Goal: Transaction & Acquisition: Download file/media

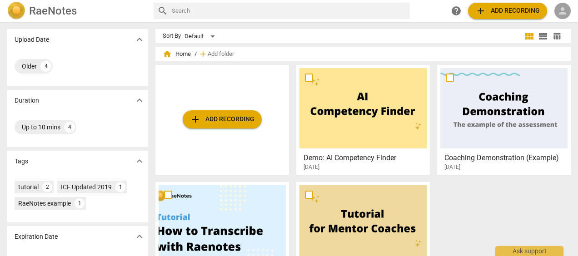
click at [564, 12] on span "person" at bounding box center [562, 10] width 11 height 11
click at [555, 23] on li "Login" at bounding box center [554, 22] width 33 height 22
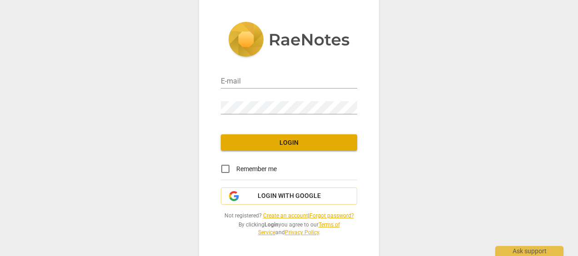
type input "melanie.spaethe@daad-lektorat.de"
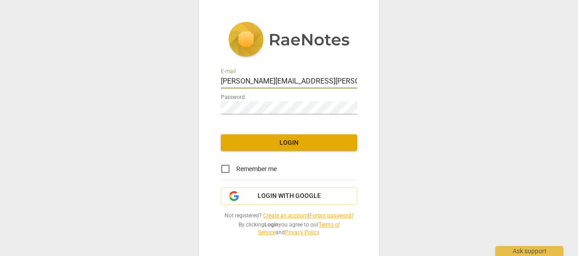
drag, startPoint x: 335, startPoint y: 79, endPoint x: 169, endPoint y: 74, distance: 166.3
click at [169, 74] on div "E-mail melanie.spaethe@daad-lektorat.de Password Login Remember me Login with G…" at bounding box center [289, 128] width 578 height 256
click at [176, 193] on div "E-mail melanie.spaethe@daad-lektorat.de Password Login Remember me Login with G…" at bounding box center [289, 128] width 578 height 256
click at [274, 216] on link "Create an account" at bounding box center [285, 216] width 45 height 6
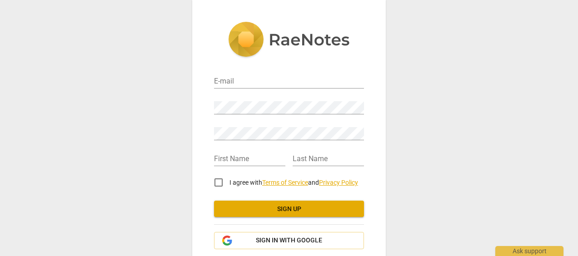
type input "melanie.spaethe@daad-lektorat.de"
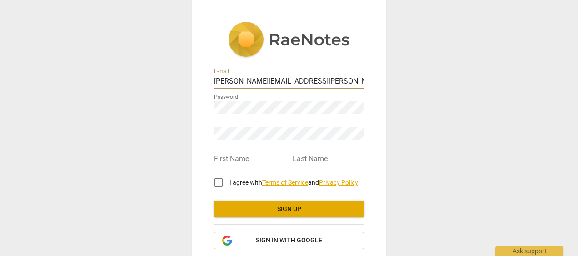
drag, startPoint x: 333, startPoint y: 81, endPoint x: 129, endPoint y: 72, distance: 204.1
click at [129, 72] on div "E-mail melanie.spaethe@daad-lektorat.de Password Retype Password First Name Las…" at bounding box center [289, 128] width 578 height 256
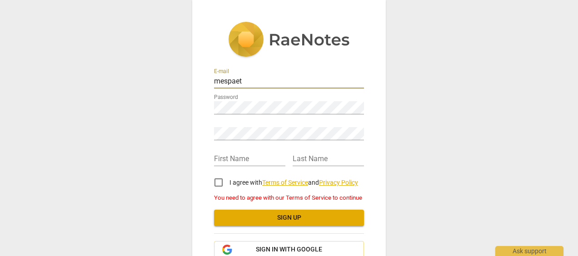
click at [175, 121] on div "E-mail mespaet Password Retype Password First Name Last Name I agree with Terms…" at bounding box center [289, 128] width 578 height 256
click at [254, 84] on input "mespaet" at bounding box center [289, 81] width 150 height 13
type input "mespaethe@gmail.com"
click at [152, 197] on div "E-mail mespaethe@gmail.com Password Retype Password First Name Last Name I agre…" at bounding box center [289, 128] width 578 height 256
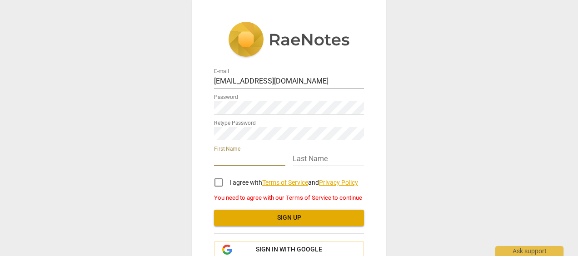
click at [232, 158] on input "text" at bounding box center [249, 159] width 71 height 13
type input "Mel"
type input "Spathe"
click at [216, 184] on input "I agree with Terms of Service and Privacy Policy" at bounding box center [219, 183] width 22 height 22
checkbox input "true"
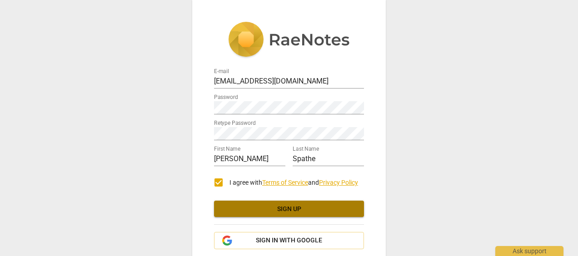
click at [281, 209] on span "Sign up" at bounding box center [288, 209] width 135 height 9
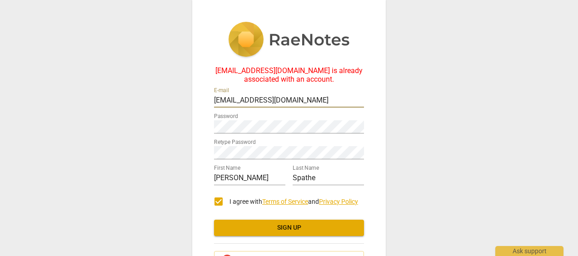
drag, startPoint x: 306, startPoint y: 100, endPoint x: 169, endPoint y: 102, distance: 136.7
click at [167, 97] on div "mespaethe@gmail.com is already associated with an account. E-mail mespaethe@gma…" at bounding box center [289, 128] width 578 height 256
type input "[EMAIL_ADDRESS][DOMAIN_NAME]"
click at [159, 188] on div "mespaethe@gmail.com is already associated with an account. E-mail spaethemelani…" at bounding box center [289, 128] width 578 height 256
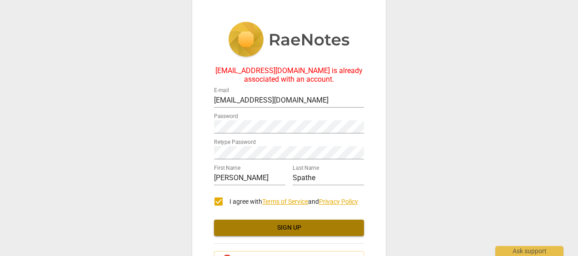
click at [274, 231] on span "Sign up" at bounding box center [288, 227] width 135 height 9
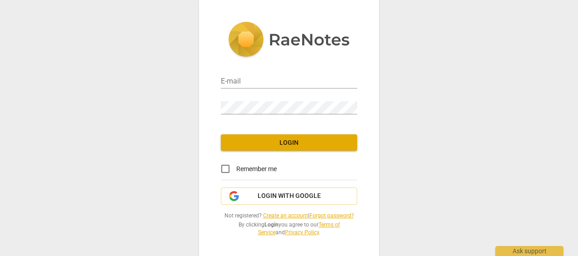
type input "[EMAIL_ADDRESS][DOMAIN_NAME]"
click at [283, 144] on span "Login" at bounding box center [289, 143] width 122 height 9
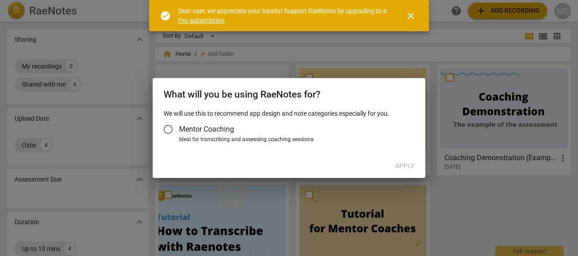
click at [409, 15] on span "close" at bounding box center [410, 15] width 11 height 11
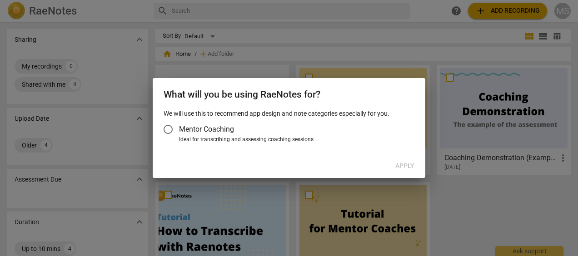
click at [163, 131] on input "Mentor Coaching" at bounding box center [168, 130] width 22 height 22
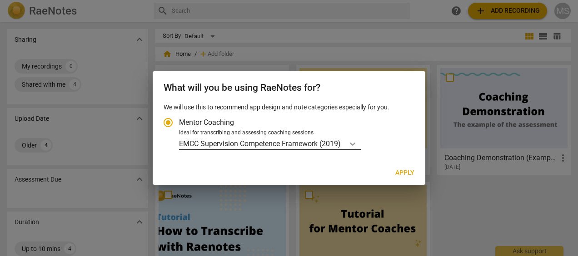
click at [355, 146] on icon "Account type" at bounding box center [352, 143] width 9 height 9
click at [0, 0] on input "Ideal for transcribing and assessing coaching sessions EMCC Supervision Compete…" at bounding box center [0, 0] width 0 height 0
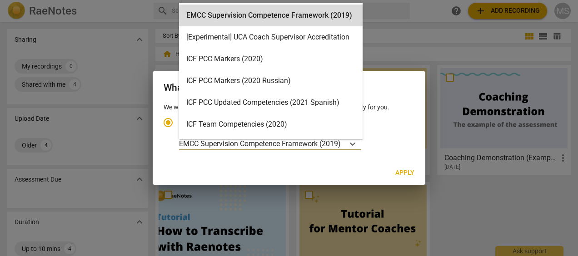
scroll to position [25, 0]
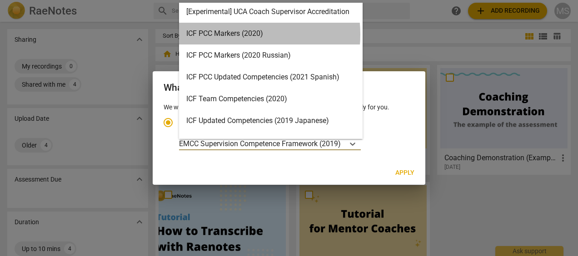
click at [232, 35] on div "ICF PCC Markers (2020)" at bounding box center [270, 34] width 183 height 22
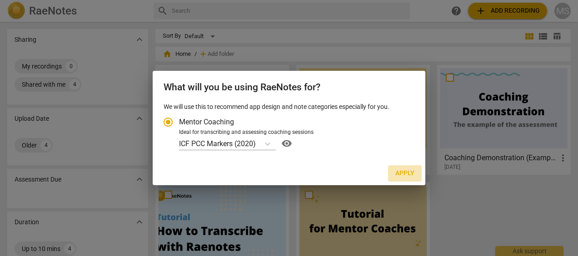
click at [402, 172] on span "Apply" at bounding box center [404, 173] width 19 height 9
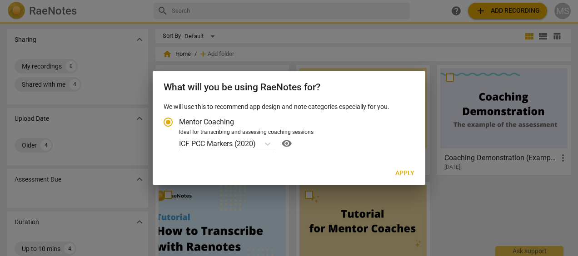
radio input "false"
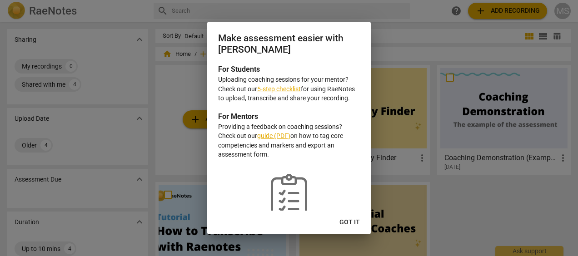
click at [353, 223] on span "Got it" at bounding box center [349, 222] width 20 height 9
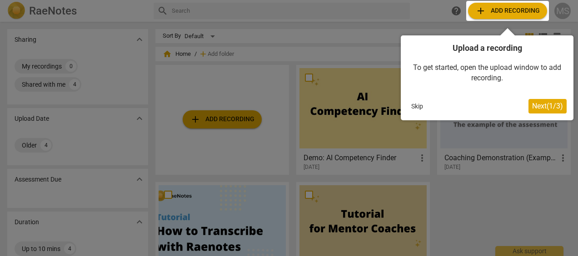
click at [412, 103] on button "Skip" at bounding box center [416, 106] width 19 height 14
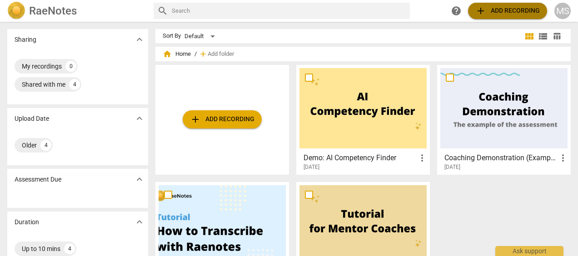
click at [481, 10] on span "add" at bounding box center [480, 10] width 11 height 11
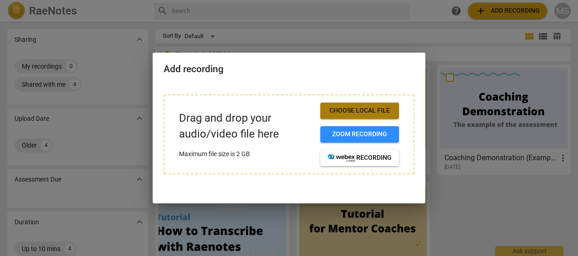
click at [367, 108] on span "Choose local file" at bounding box center [359, 110] width 64 height 9
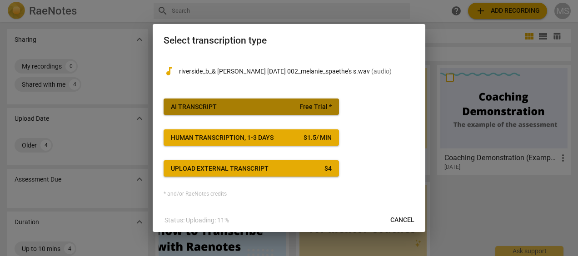
click at [243, 103] on span "AI Transcript Free Trial *" at bounding box center [251, 107] width 161 height 9
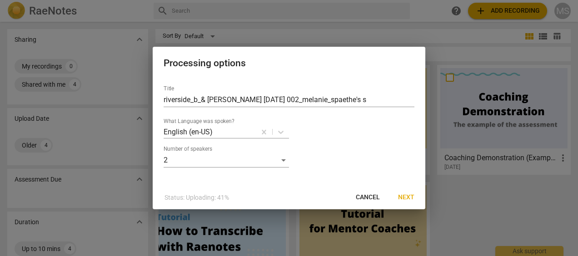
click at [407, 196] on span "Next" at bounding box center [406, 197] width 16 height 9
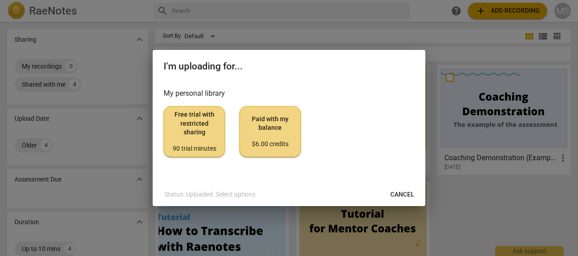
click at [183, 133] on span "Free trial with restricted sharing 90 trial minutes" at bounding box center [194, 131] width 46 height 43
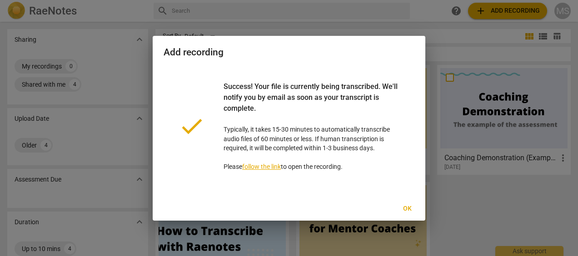
click at [406, 208] on span "Ok" at bounding box center [407, 208] width 15 height 9
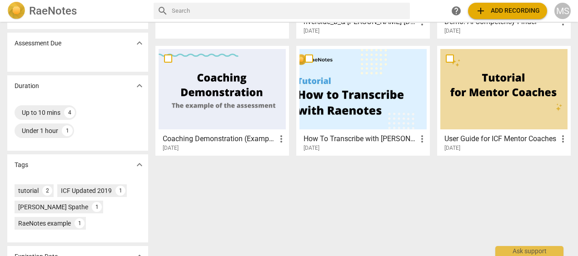
scroll to position [0, 0]
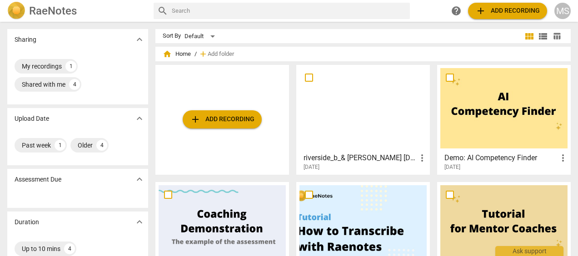
click at [306, 76] on input "checkbox" at bounding box center [308, 77] width 19 height 11
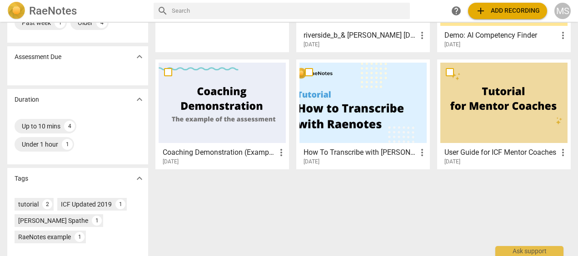
scroll to position [45, 0]
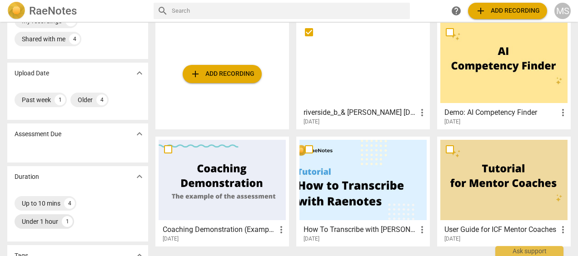
click at [41, 222] on div "Under 1 hour" at bounding box center [40, 221] width 36 height 9
checkbox input "true"
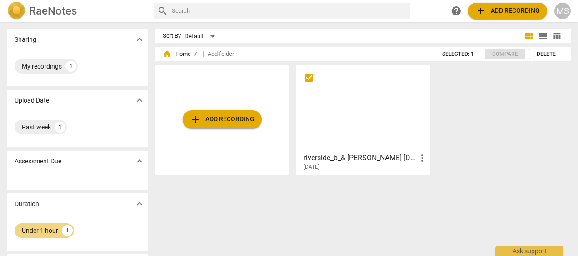
click at [342, 157] on h3 "riverside_b_& [PERSON_NAME] [DATE] 002_melanie_spaethe's s" at bounding box center [359, 158] width 113 height 11
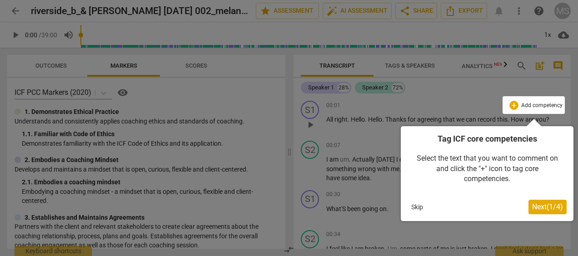
click at [544, 208] on span "Next ( 1 / 4 )" at bounding box center [547, 207] width 31 height 9
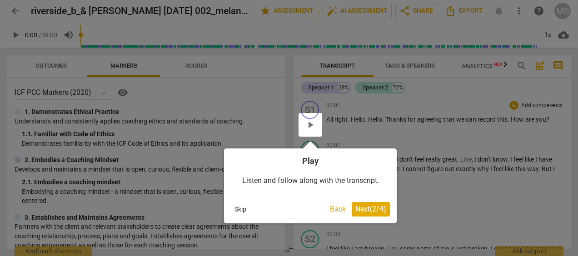
click at [371, 210] on span "Next ( 2 / 4 )" at bounding box center [370, 209] width 31 height 9
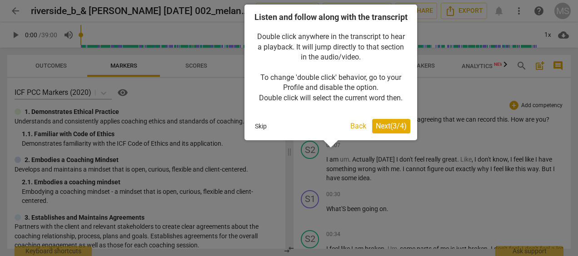
click at [398, 130] on span "Next ( 3 / 4 )" at bounding box center [391, 126] width 31 height 9
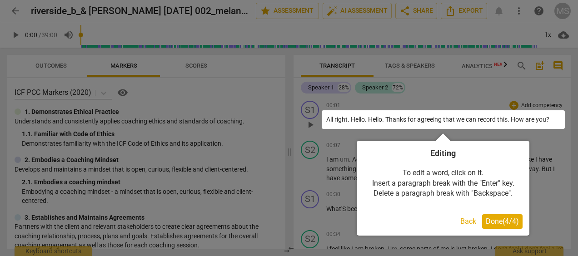
click at [497, 223] on span "Done ( 4 / 4 )" at bounding box center [502, 221] width 33 height 9
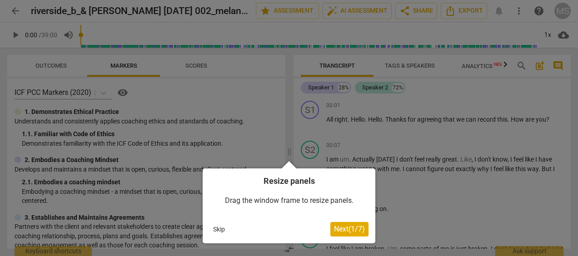
click at [449, 155] on div at bounding box center [289, 128] width 578 height 256
click at [217, 228] on button "Skip" at bounding box center [218, 230] width 19 height 14
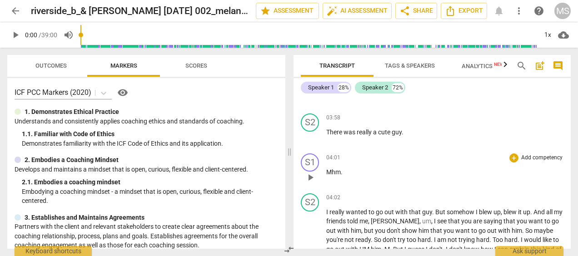
scroll to position [772, 0]
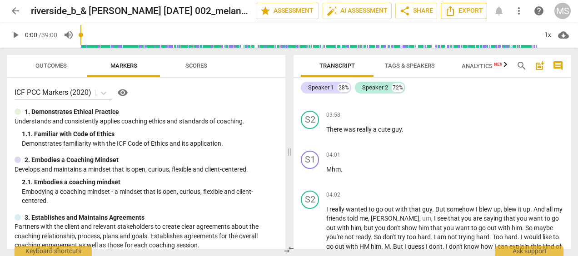
click at [461, 14] on span "Export" at bounding box center [464, 10] width 38 height 11
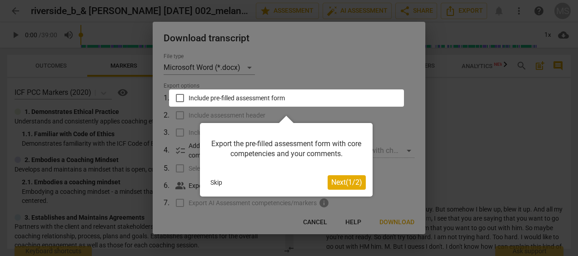
click at [219, 183] on button "Skip" at bounding box center [216, 183] width 19 height 14
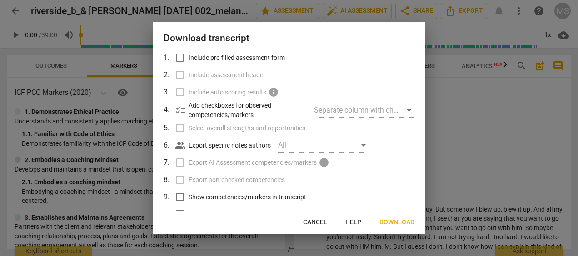
scroll to position [88, 0]
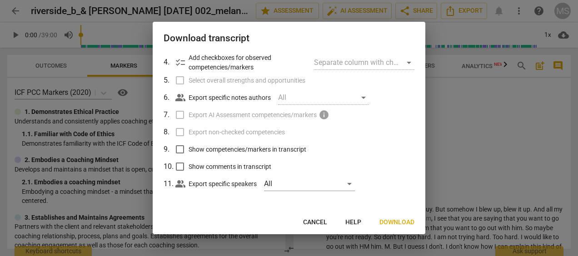
click at [399, 223] on span "Download" at bounding box center [396, 222] width 35 height 9
